Goal: Ask a question

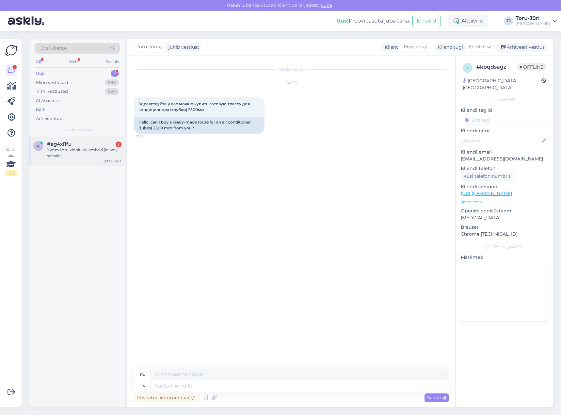
click at [74, 152] on div "16mm toru kinnitusklambrid (lakke / seinale)" at bounding box center [84, 153] width 74 height 12
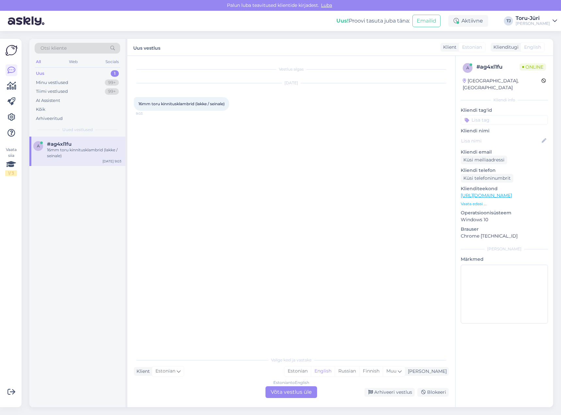
click at [512, 192] on link "[URL][DOMAIN_NAME]" at bounding box center [486, 195] width 51 height 6
click at [221, 214] on div "Vestlus algas [DATE] 16mm toru kinnitusklambrid (lakke / seinale) 9:03" at bounding box center [294, 204] width 321 height 285
click at [281, 391] on div "Estonian to English Võta vestlus üle" at bounding box center [292, 392] width 52 height 12
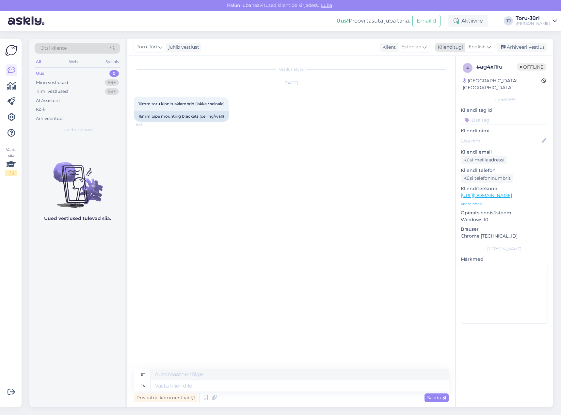
click at [483, 43] on div "English" at bounding box center [479, 47] width 29 height 10
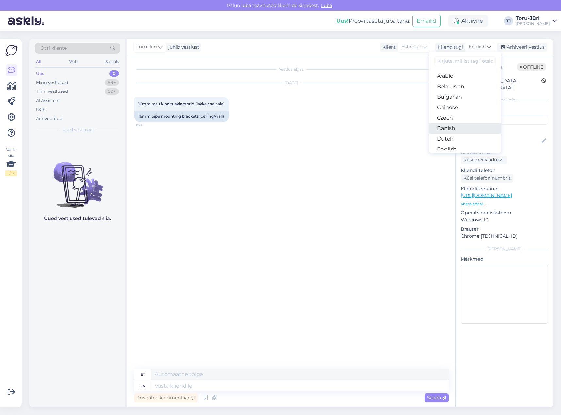
scroll to position [33, 0]
drag, startPoint x: 455, startPoint y: 125, endPoint x: 446, endPoint y: 126, distance: 9.2
click at [455, 125] on link "Estonian" at bounding box center [465, 127] width 72 height 10
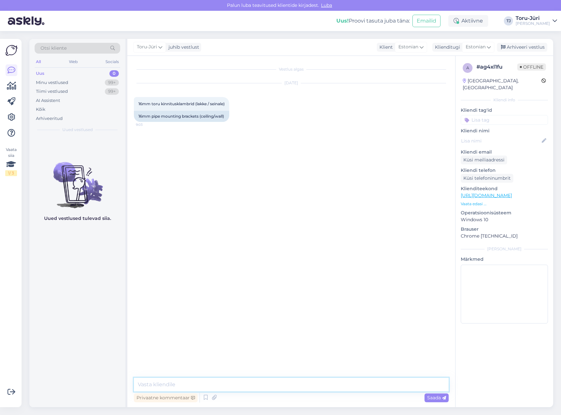
click at [241, 383] on textarea at bounding box center [291, 385] width 315 height 14
type textarea "Tere!"
click at [282, 383] on textarea at bounding box center [291, 385] width 315 height 14
type textarea "Need iga meie kaupluses olemas"
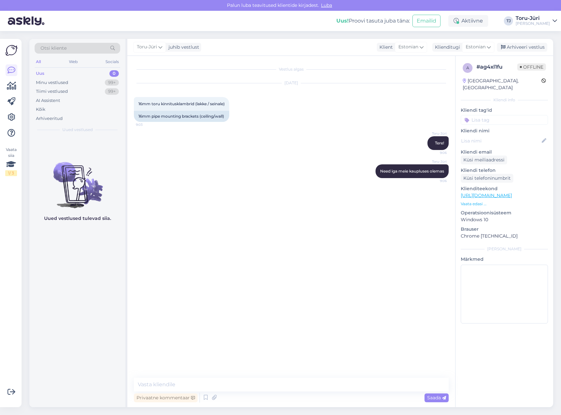
click at [361, 126] on div "[DATE] 16mm toru kinnitusklambrid (lakke / seinale) 9:03 16mm pipe mounting bra…" at bounding box center [291, 102] width 315 height 53
